Goal: Navigation & Orientation: Understand site structure

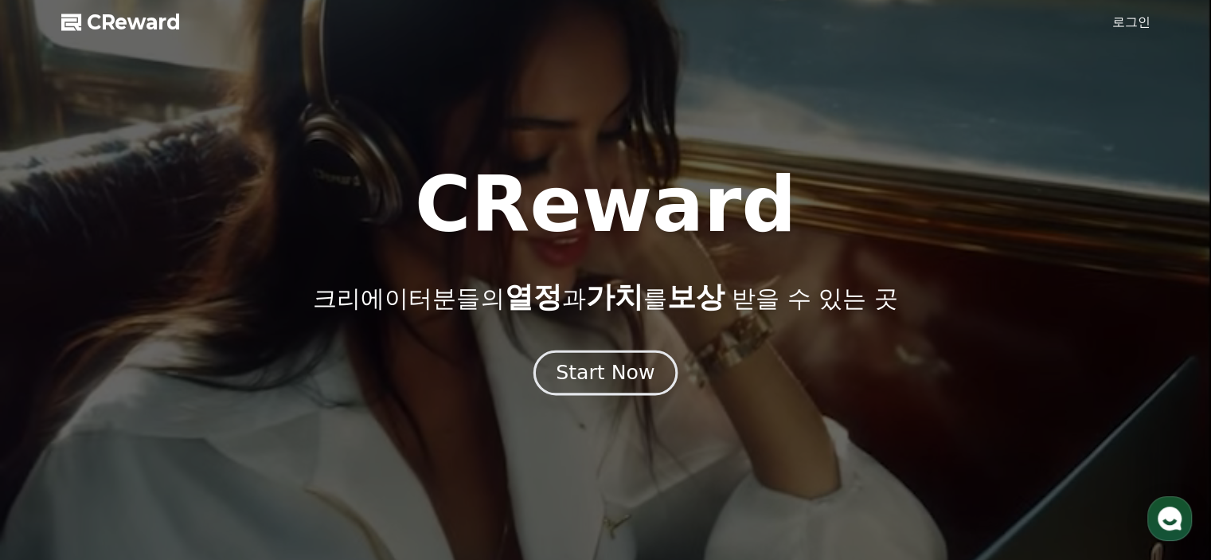
drag, startPoint x: 0, startPoint y: 0, endPoint x: 597, endPoint y: 379, distance: 707.0
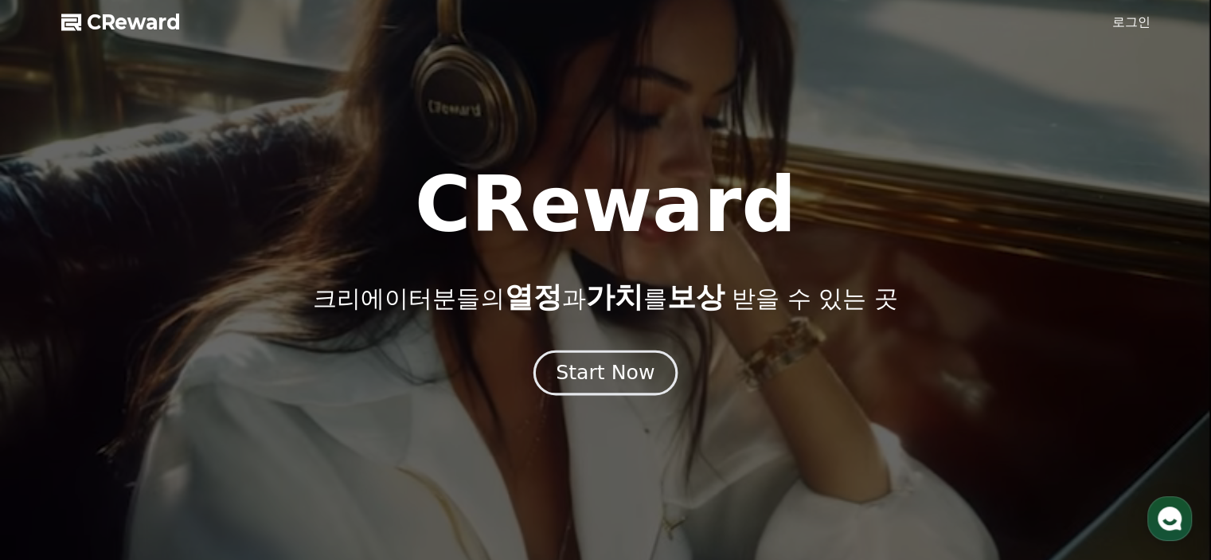
click at [597, 379] on div "Start Now" at bounding box center [605, 372] width 99 height 27
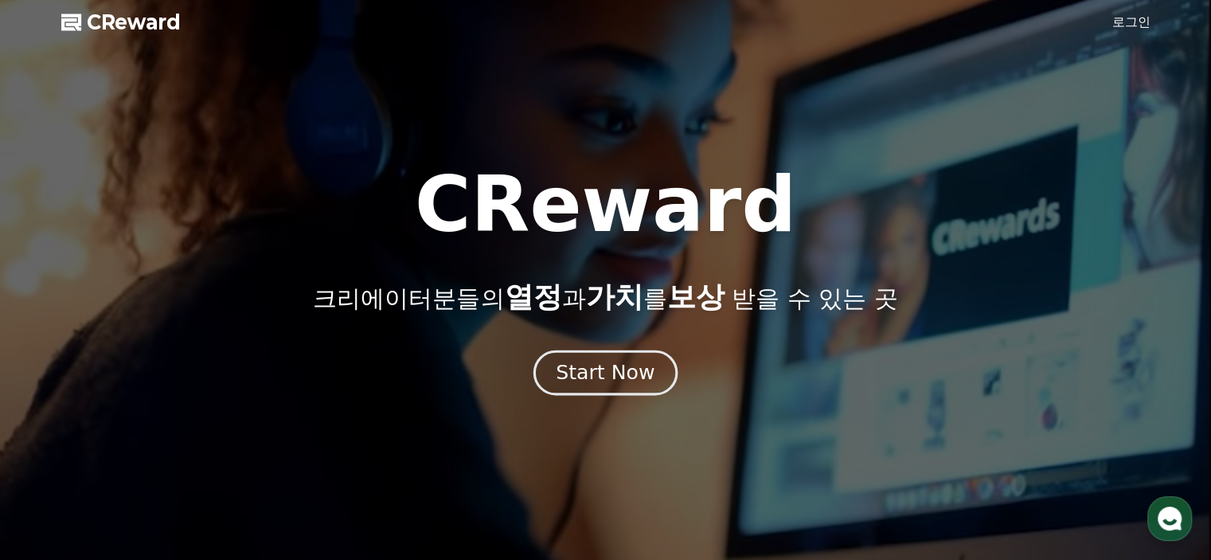
click at [597, 379] on div "Start Now" at bounding box center [605, 372] width 99 height 27
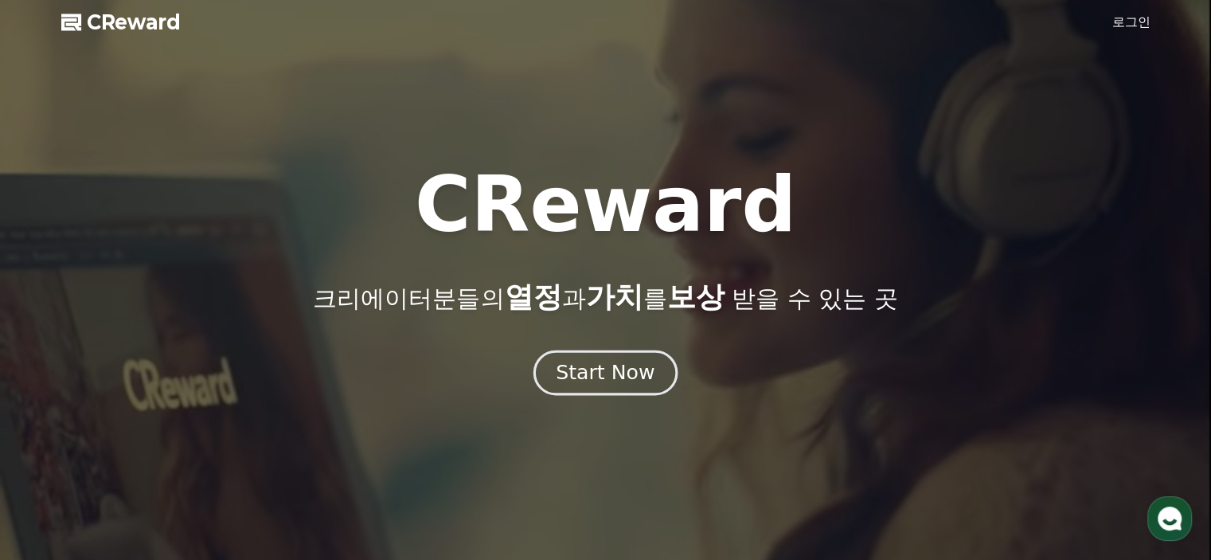
click at [597, 379] on div "Start Now" at bounding box center [605, 372] width 99 height 27
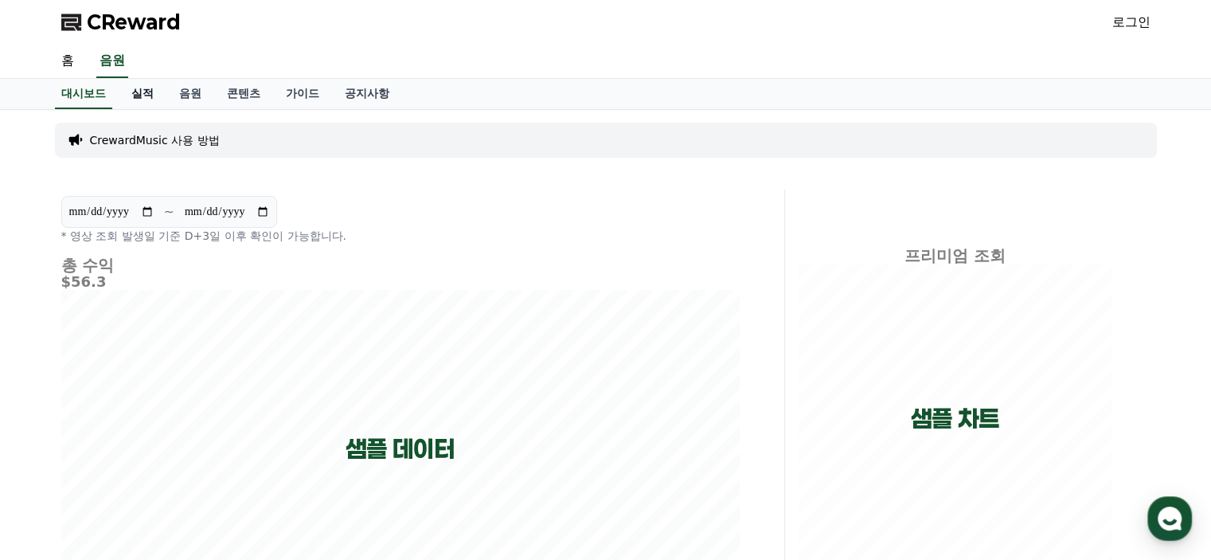
click at [143, 97] on link "실적" at bounding box center [143, 94] width 48 height 30
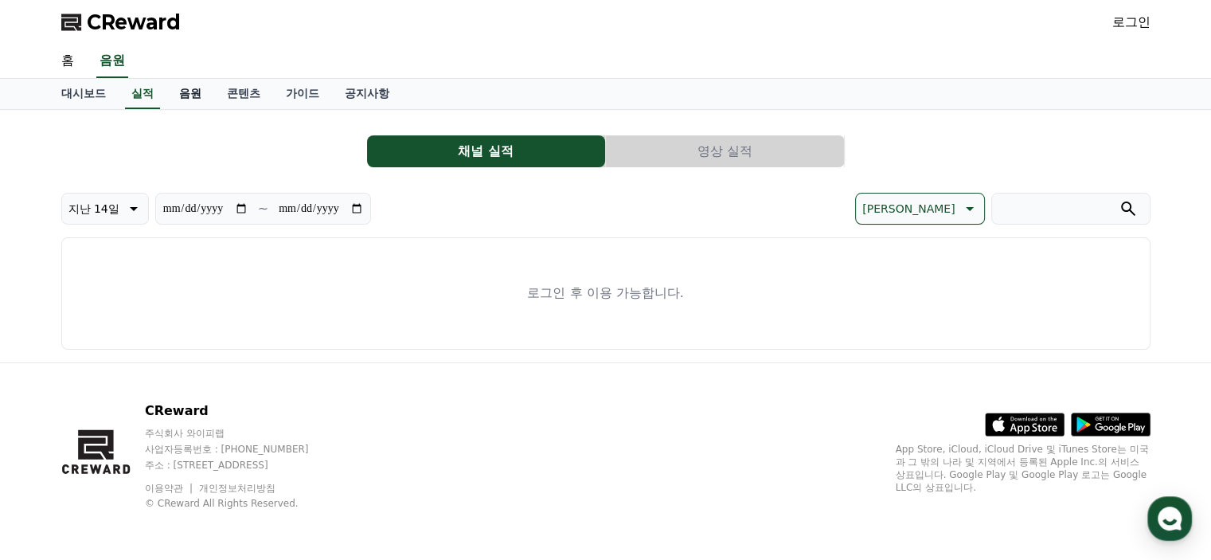
click at [186, 95] on link "음원" at bounding box center [190, 94] width 48 height 30
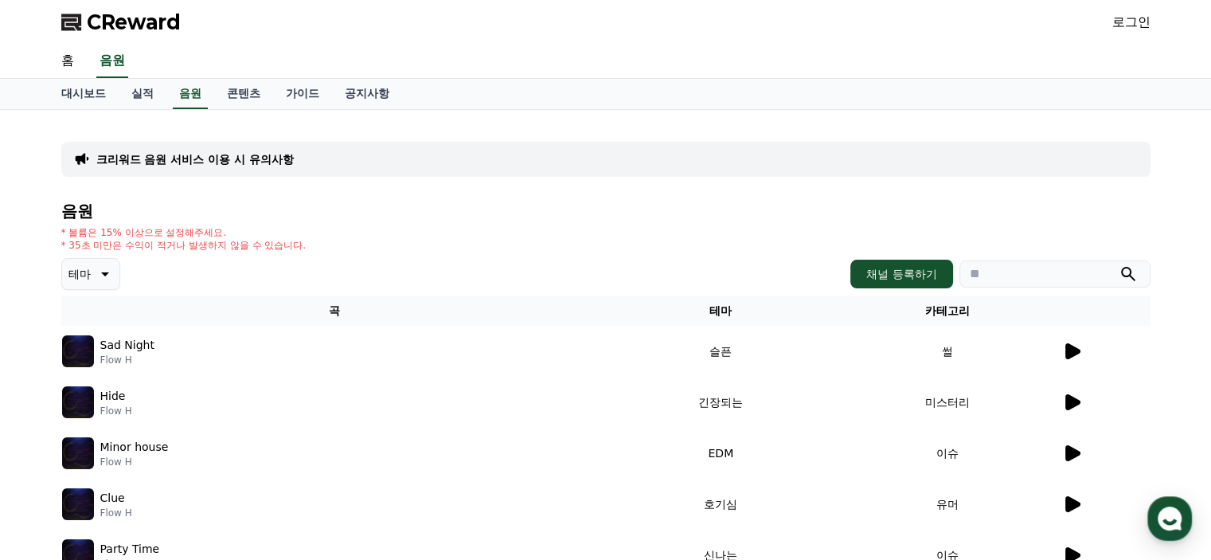
click at [137, 20] on span "CReward" at bounding box center [134, 22] width 94 height 25
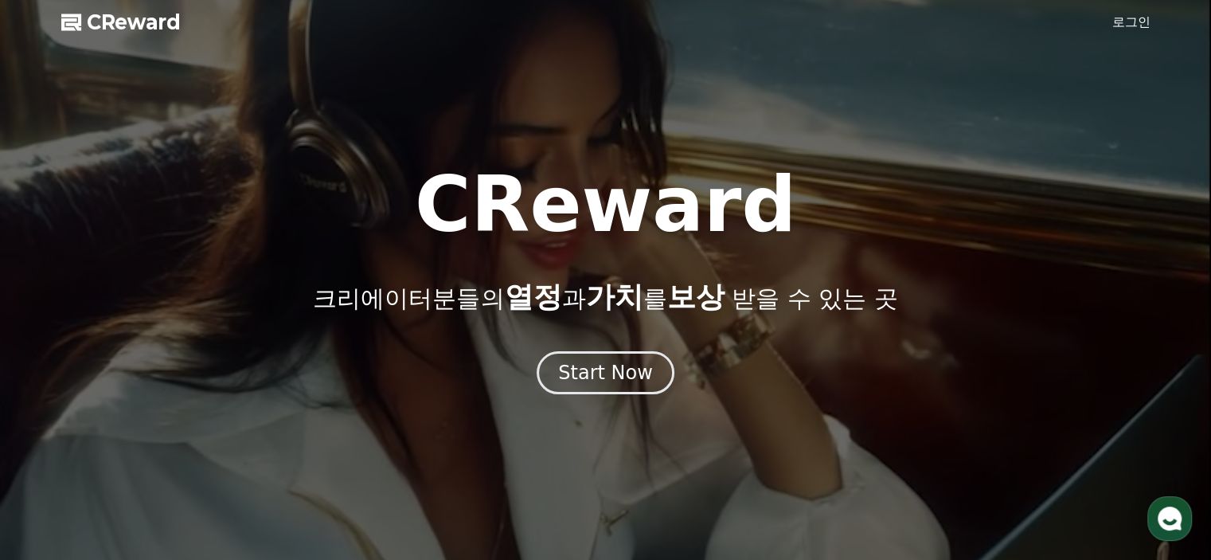
click at [137, 20] on span "CReward" at bounding box center [134, 22] width 94 height 25
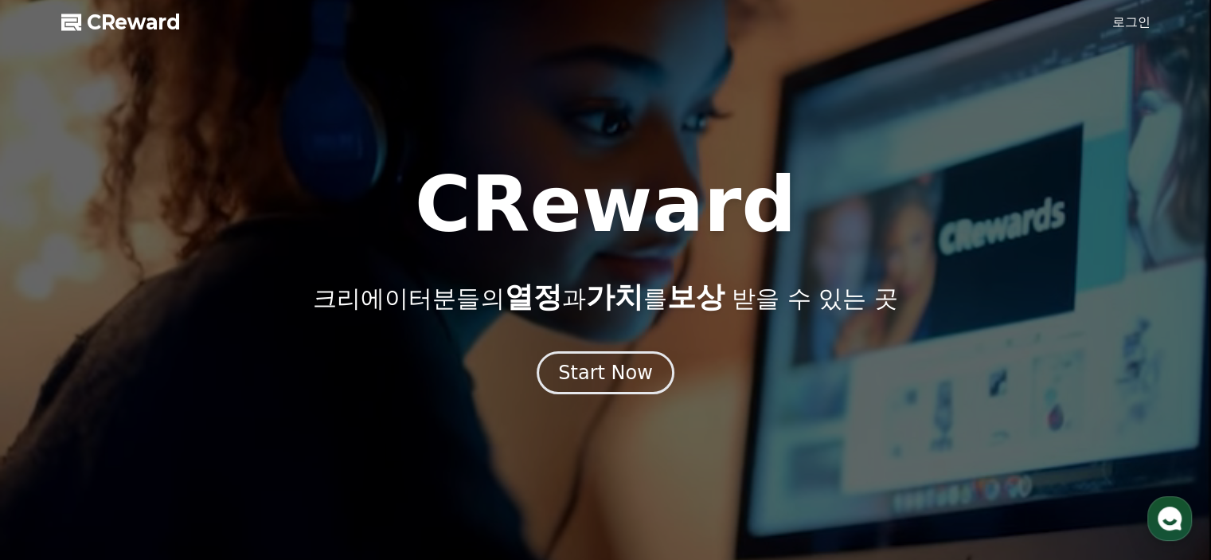
click at [137, 20] on span "CReward" at bounding box center [134, 22] width 94 height 25
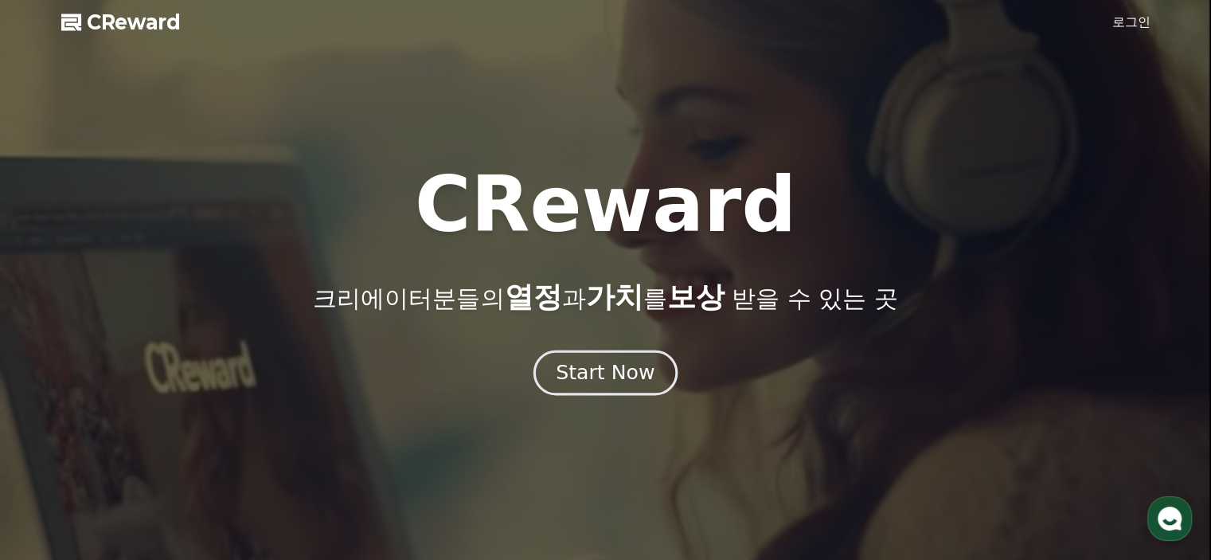
click at [617, 380] on div "Start Now" at bounding box center [605, 372] width 99 height 27
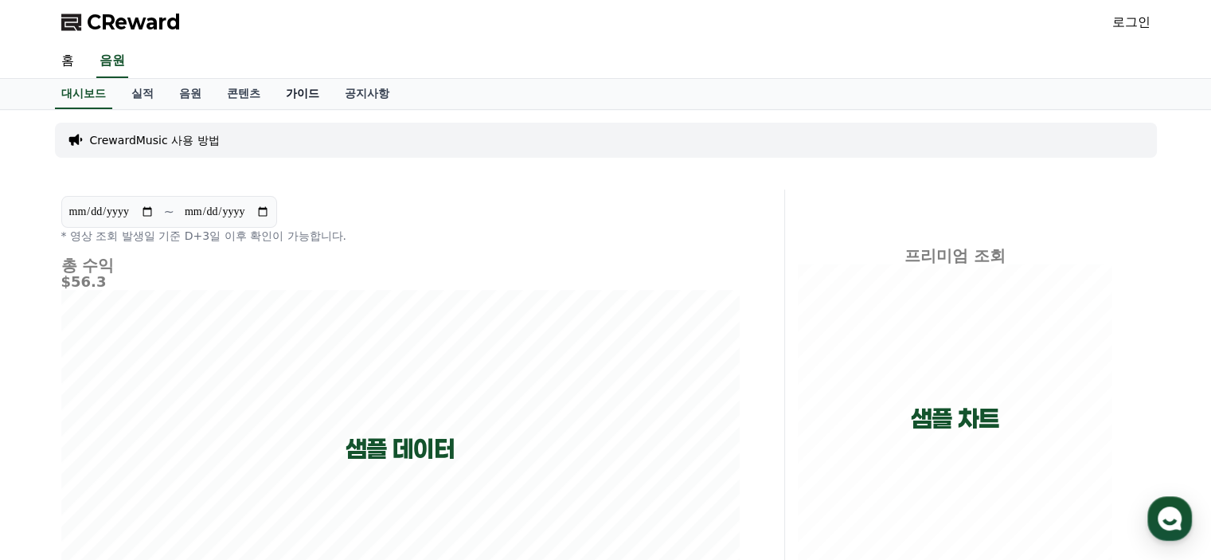
click at [302, 93] on link "가이드" at bounding box center [302, 94] width 59 height 30
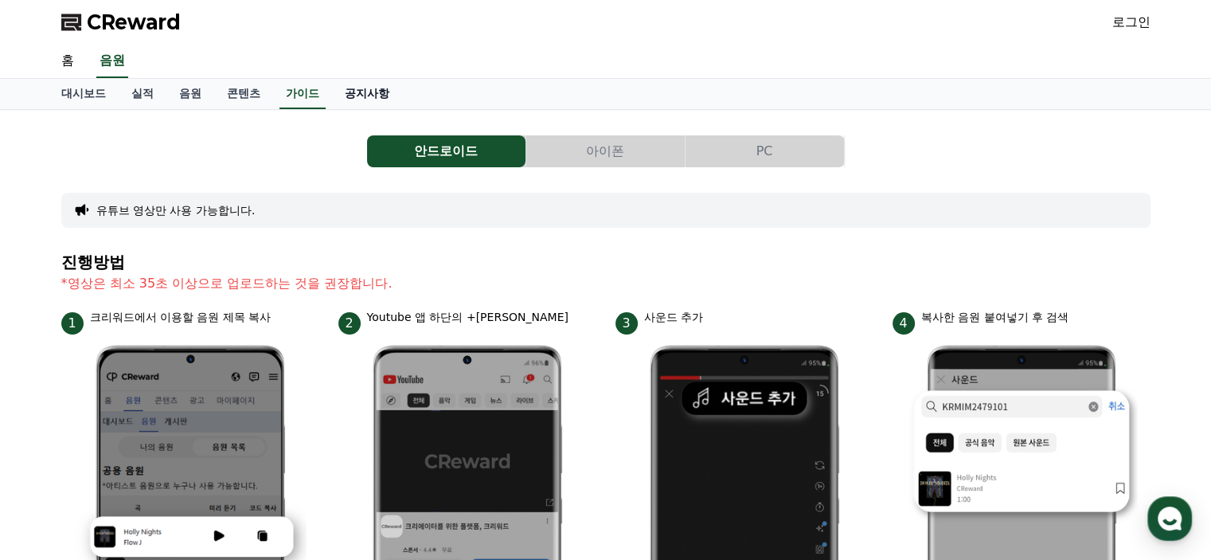
click at [353, 95] on link "공지사항" at bounding box center [367, 94] width 70 height 30
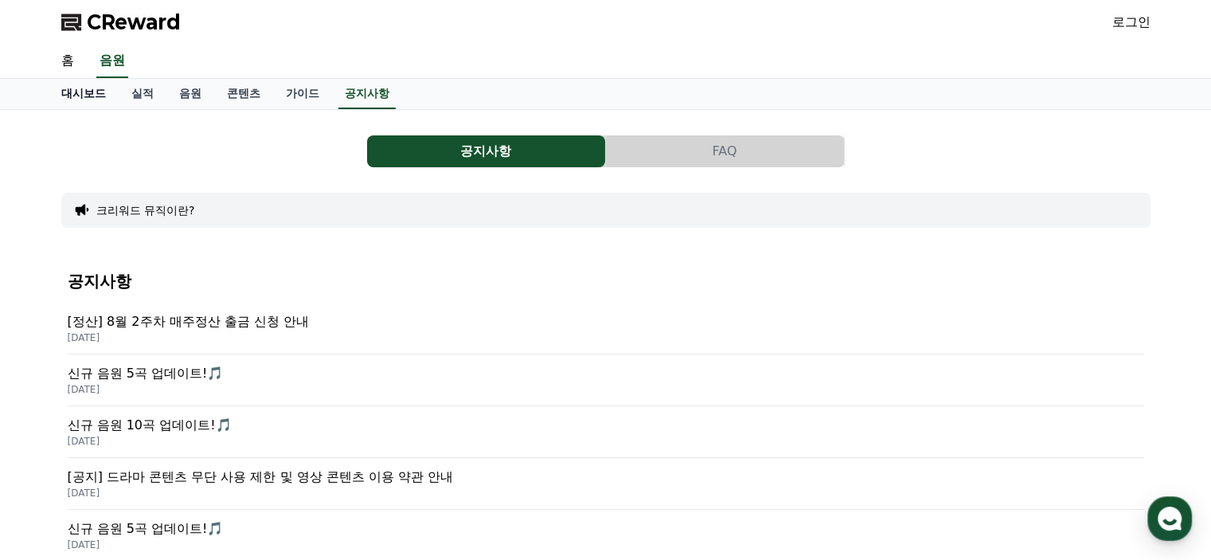
click at [80, 88] on link "대시보드" at bounding box center [84, 94] width 70 height 30
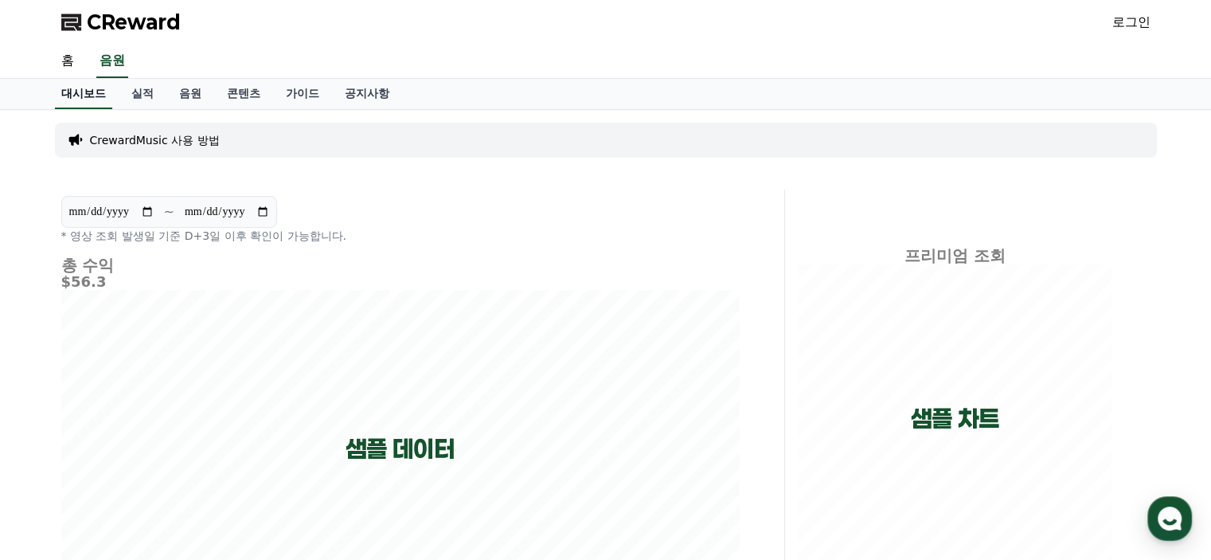
click at [80, 88] on link "대시보드" at bounding box center [83, 94] width 57 height 30
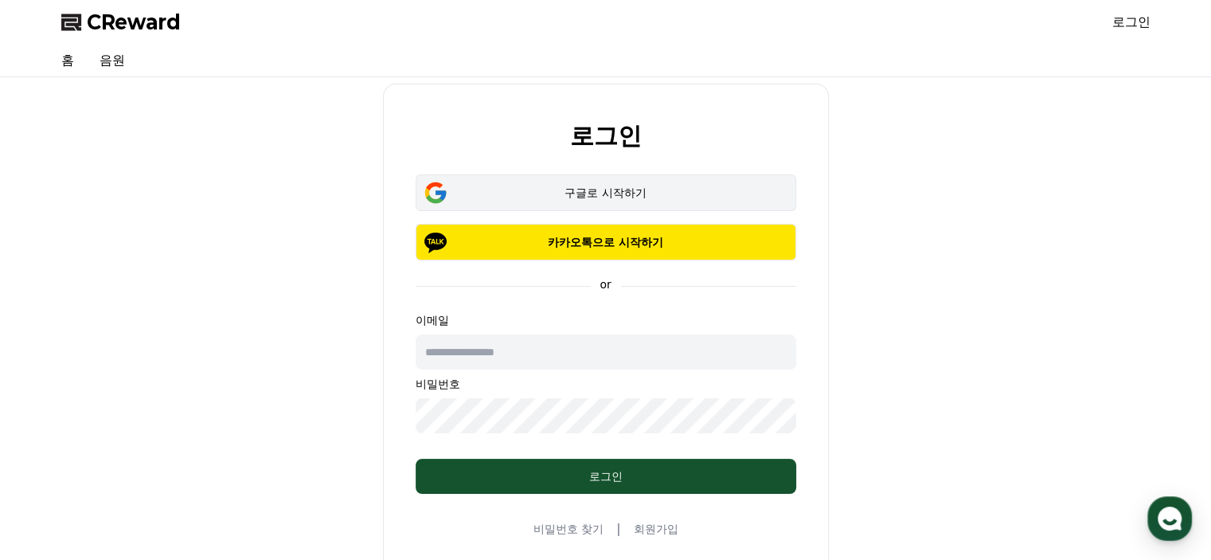
click at [592, 187] on div "구글로 시작하기" at bounding box center [606, 193] width 334 height 16
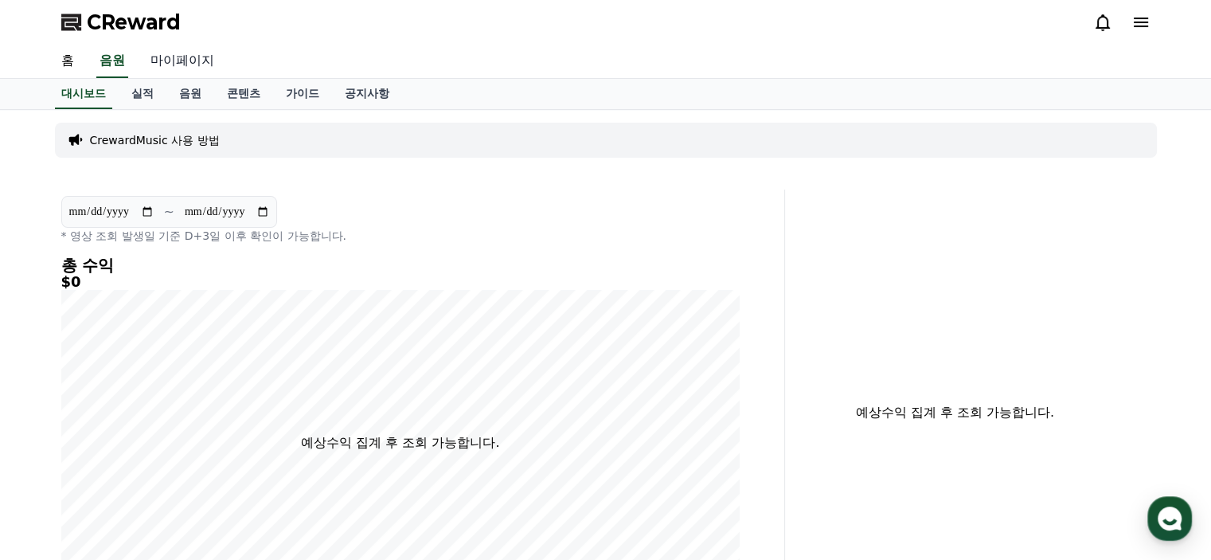
click at [190, 63] on link "마이페이지" at bounding box center [182, 61] width 89 height 33
select select "**********"
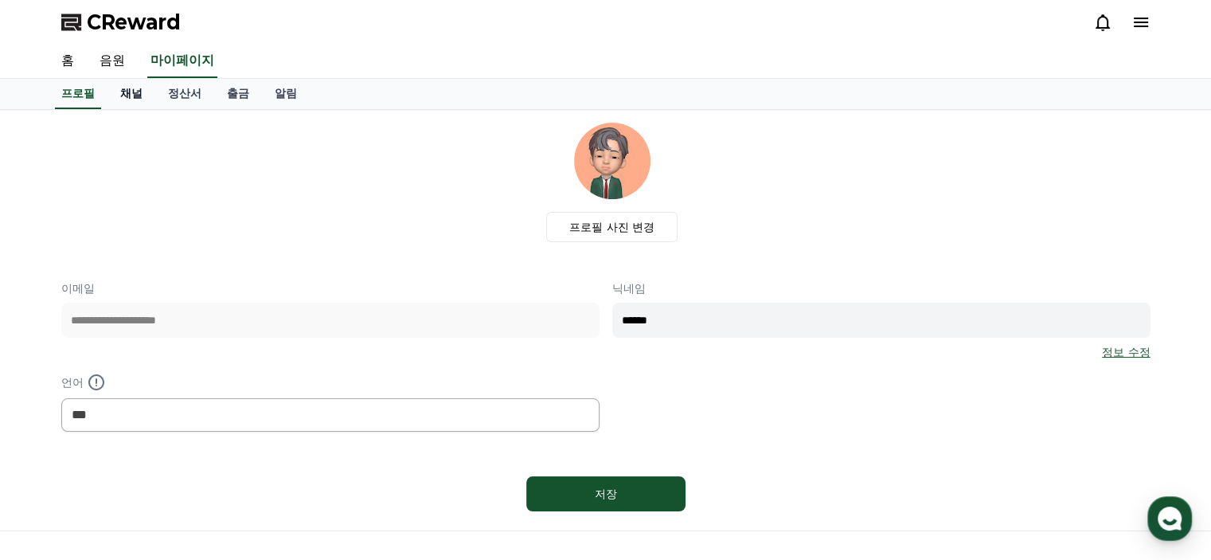
click at [127, 94] on link "채널" at bounding box center [131, 94] width 48 height 30
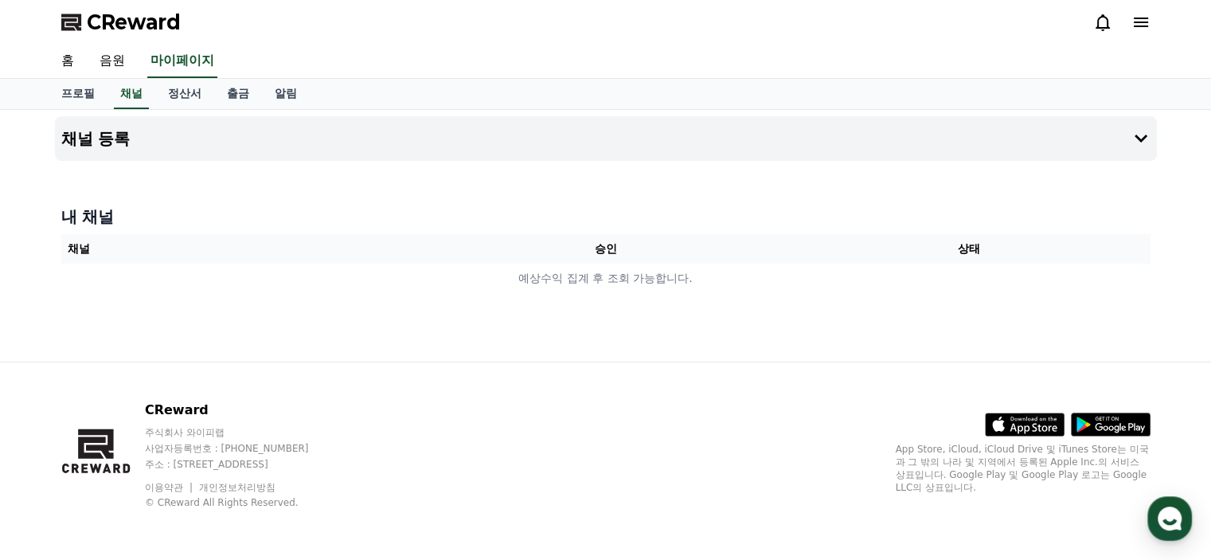
click at [1144, 18] on icon at bounding box center [1140, 23] width 14 height 10
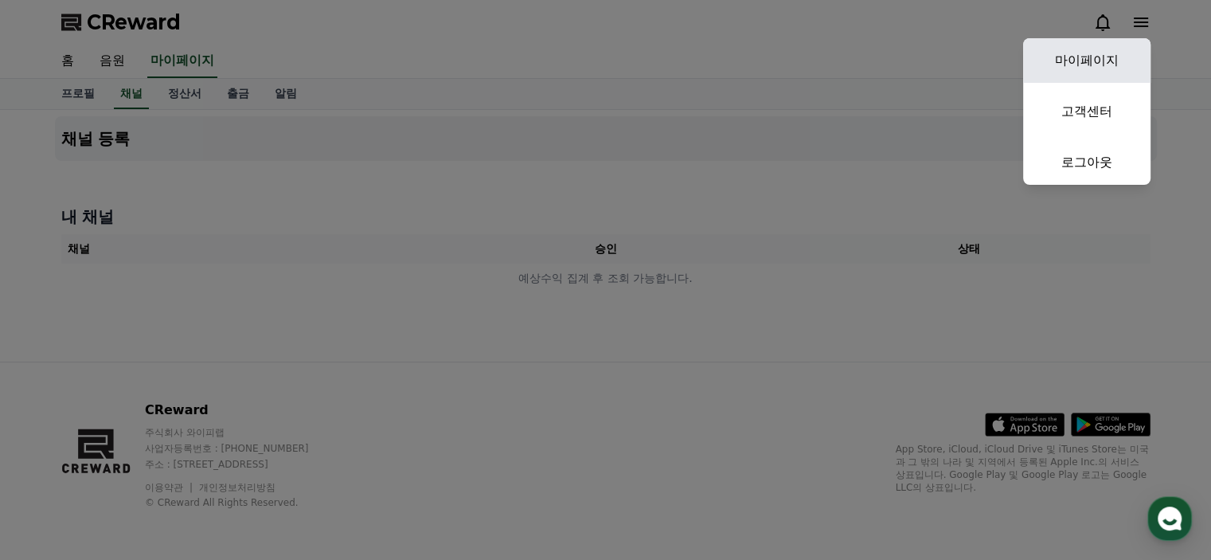
click at [1111, 58] on link "마이페이지" at bounding box center [1086, 60] width 127 height 45
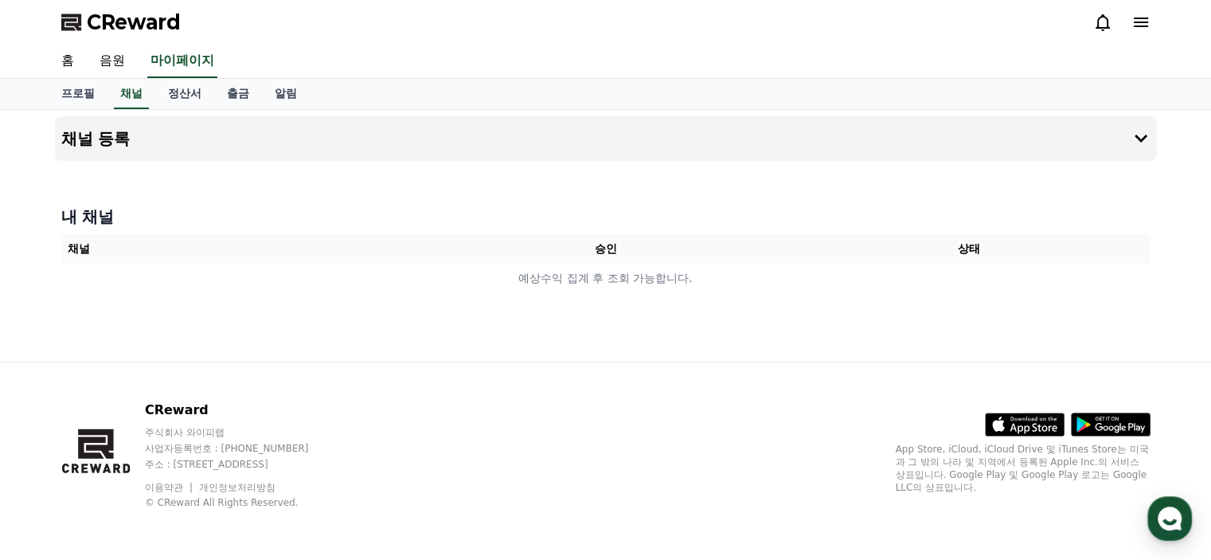
select select "**********"
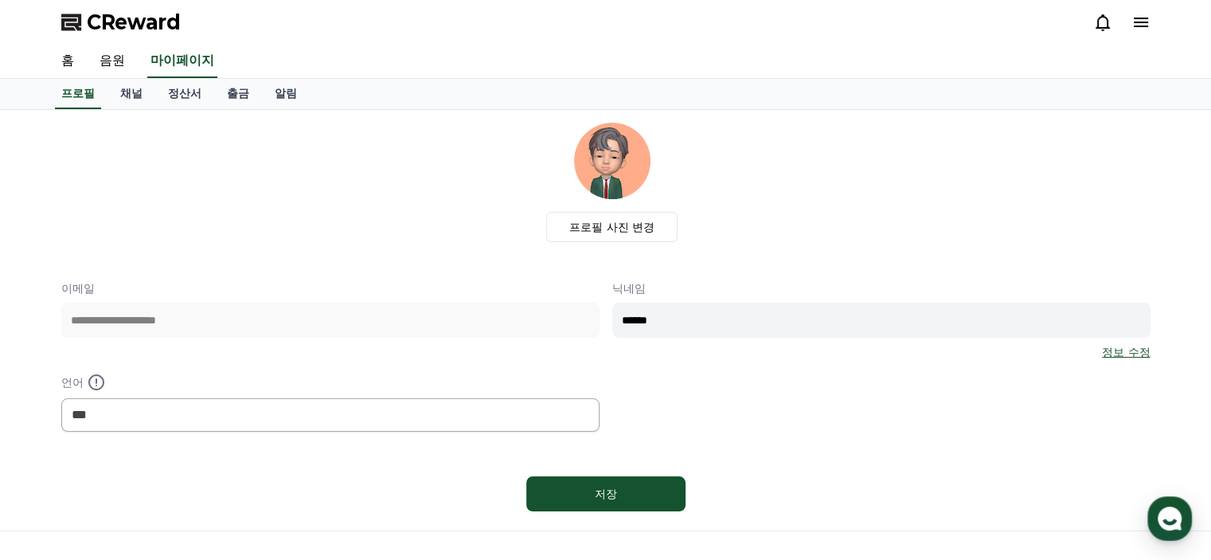
click at [145, 21] on span "CReward" at bounding box center [134, 22] width 94 height 25
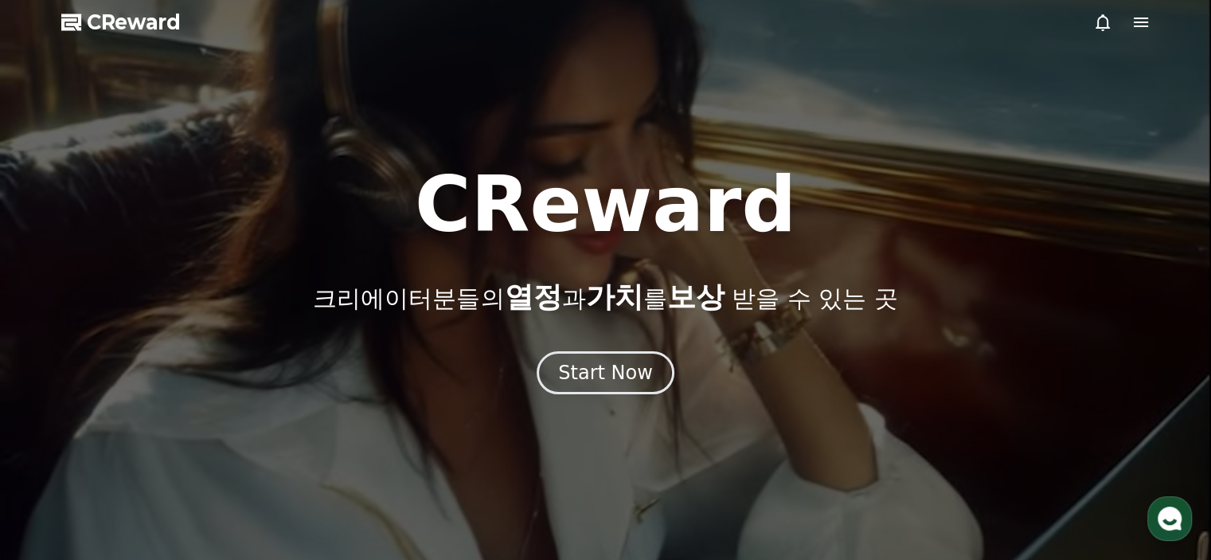
click at [1143, 20] on icon at bounding box center [1140, 22] width 19 height 19
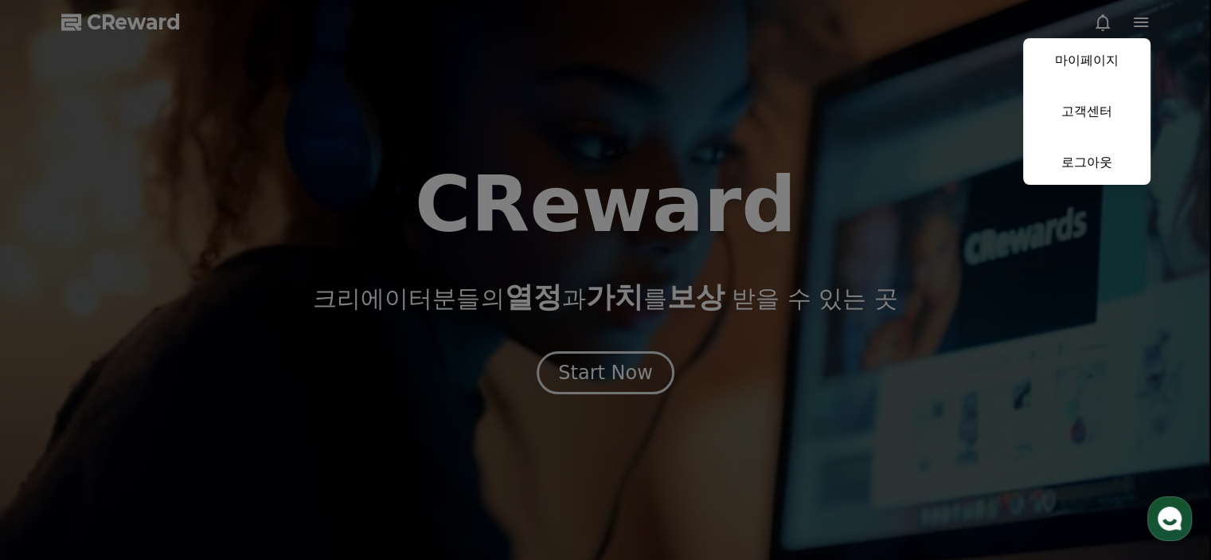
click at [1143, 20] on button "close" at bounding box center [605, 280] width 1211 height 560
